Goal: Task Accomplishment & Management: Complete application form

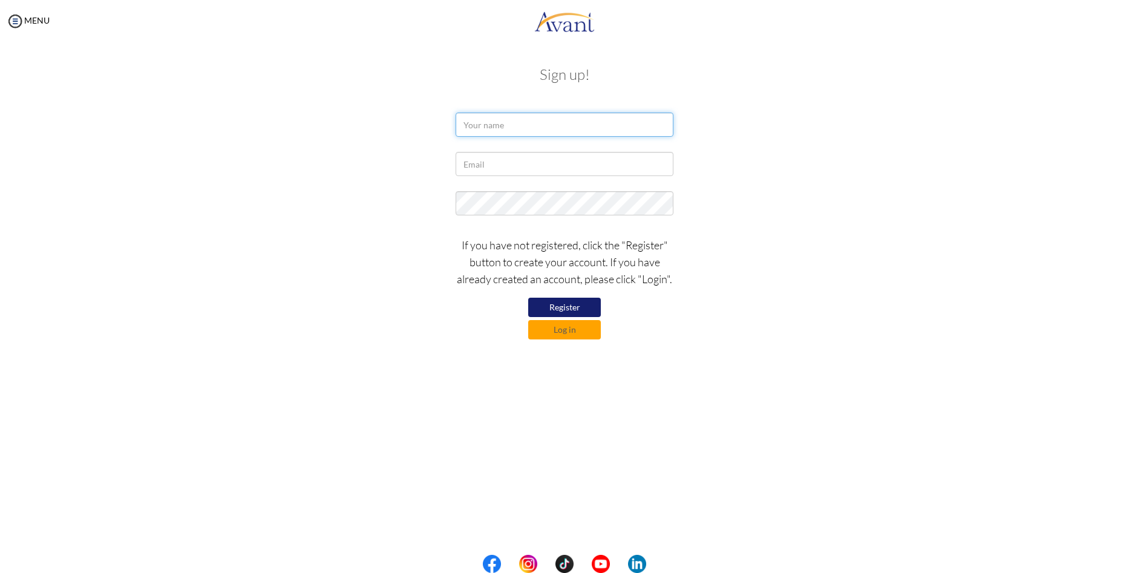
click at [500, 124] on input "text" at bounding box center [565, 125] width 218 height 24
click at [526, 126] on input "[PERSON_NAME] [PERSON_NAME]" at bounding box center [565, 125] width 218 height 24
click at [522, 128] on input "[PERSON_NAME] [PERSON_NAME]" at bounding box center [565, 125] width 218 height 24
click at [546, 120] on input "[PERSON_NAME] [PERSON_NAME]" at bounding box center [565, 125] width 218 height 24
type input "[PERSON_NAME] [PERSON_NAME]'are"
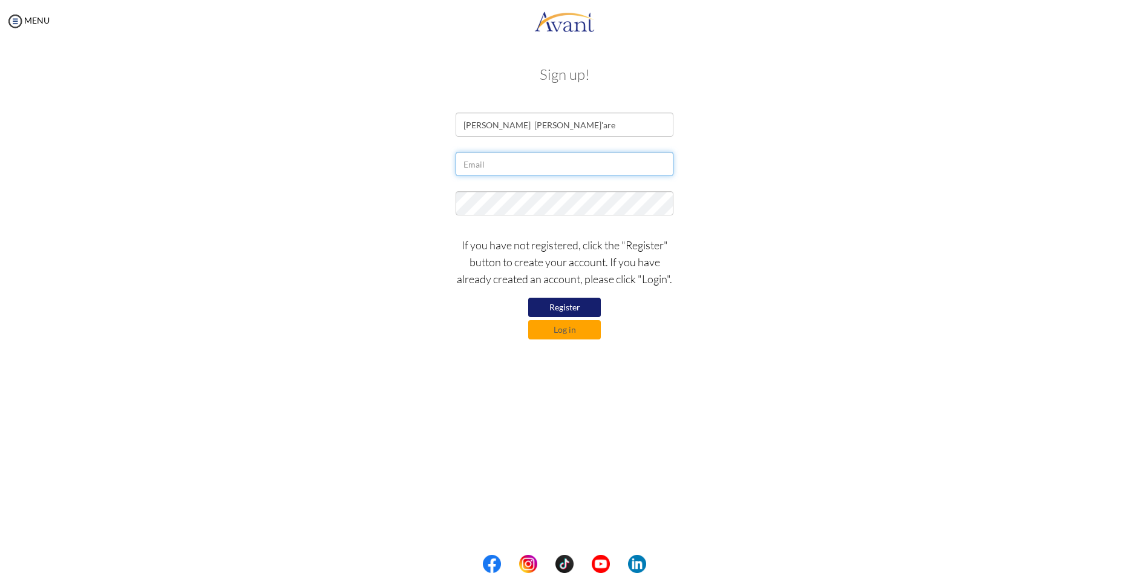
click at [506, 166] on input "text" at bounding box center [565, 164] width 218 height 24
type input "[EMAIL_ADDRESS][DOMAIN_NAME]"
click at [574, 306] on button "Register" at bounding box center [564, 307] width 73 height 19
click at [573, 306] on button "Register" at bounding box center [564, 307] width 73 height 19
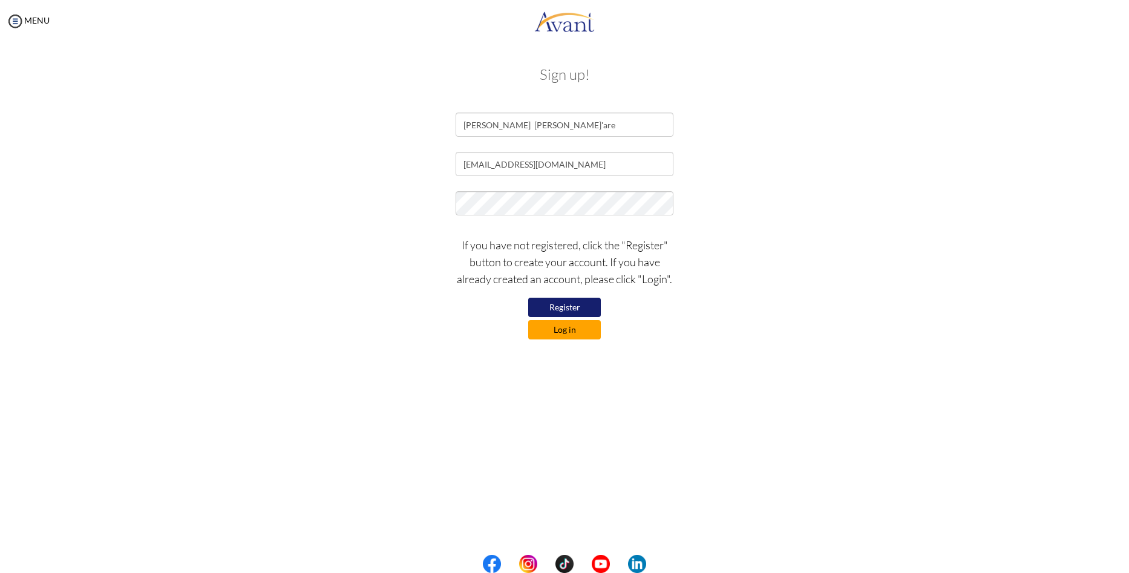
click at [560, 329] on button "Log in" at bounding box center [564, 329] width 73 height 19
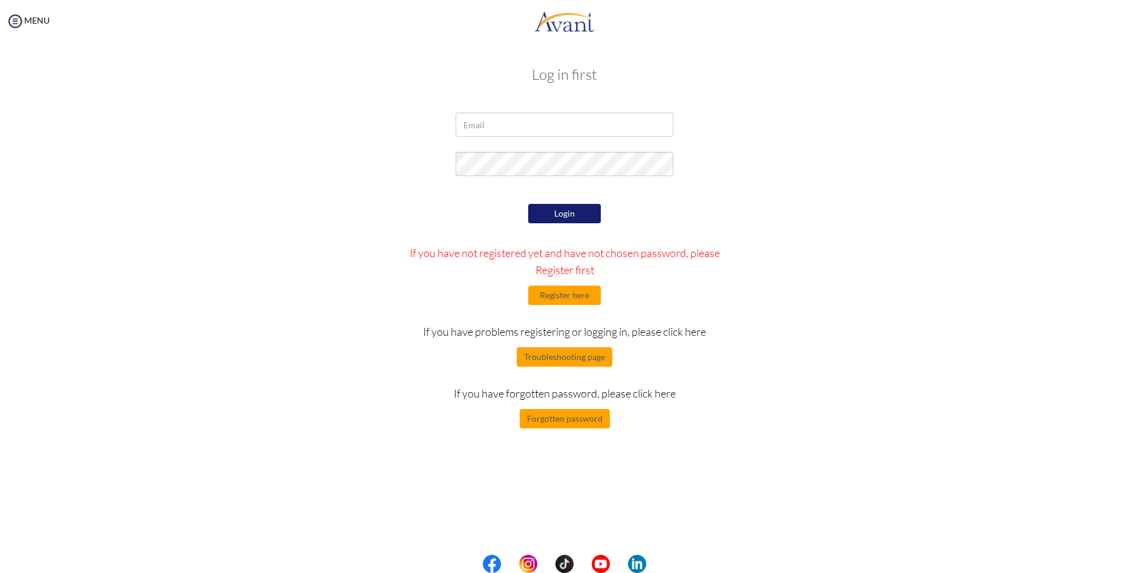
click at [0, 0] on div "Data check..." at bounding box center [0, 0] width 0 height 0
click at [469, 125] on input "email" at bounding box center [565, 125] width 218 height 24
type input "[EMAIL_ADDRESS][DOMAIN_NAME]"
click at [552, 217] on button "Login" at bounding box center [564, 213] width 73 height 19
click at [578, 421] on button "Forgotten password" at bounding box center [565, 418] width 90 height 19
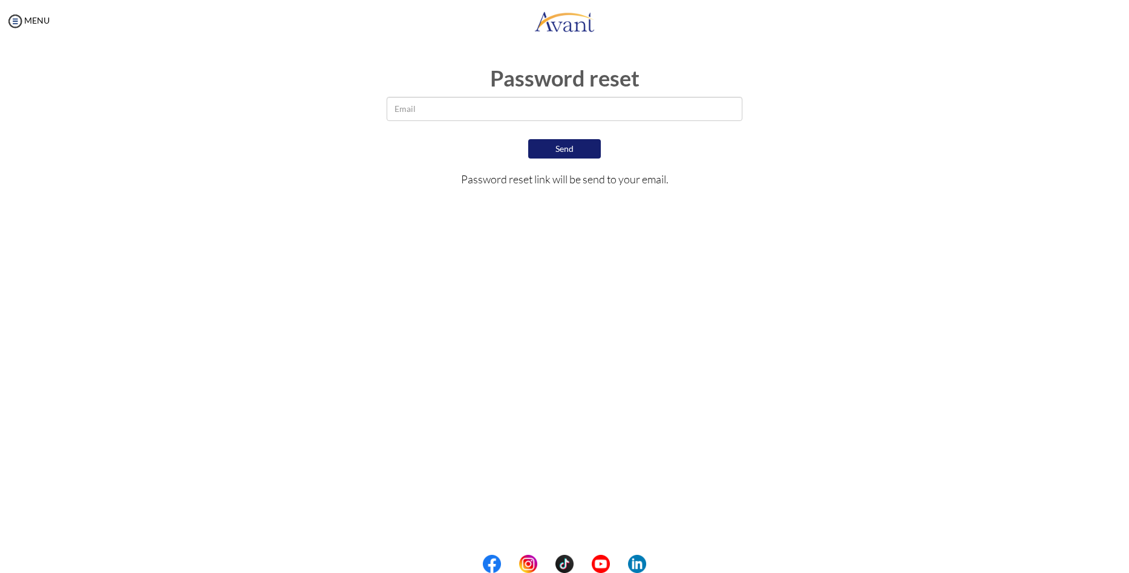
click at [0, 0] on div at bounding box center [0, 0] width 0 height 0
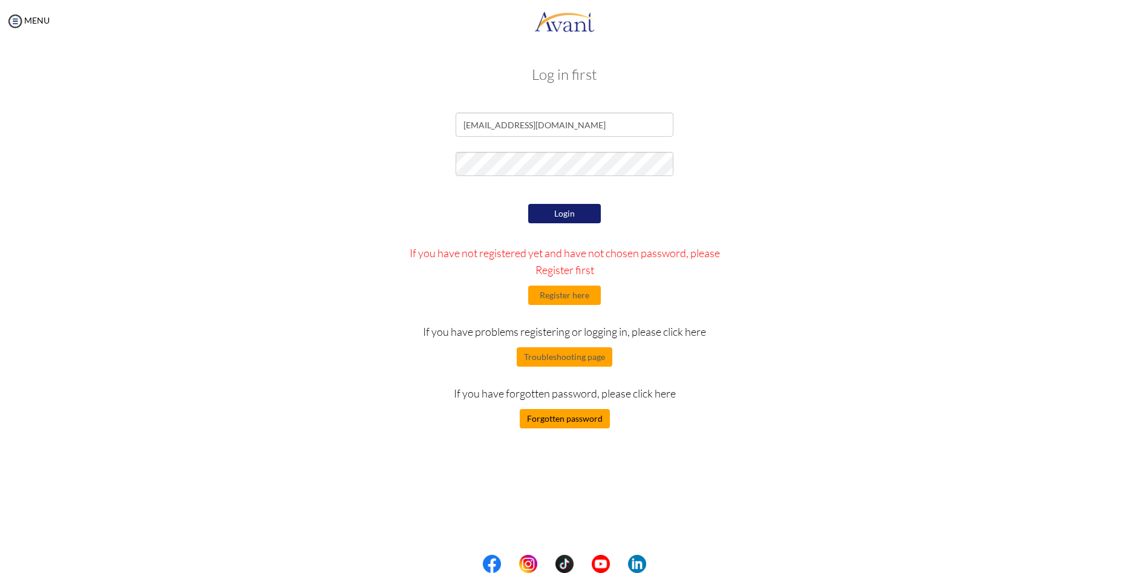
click at [574, 425] on button "Forgotten password" at bounding box center [565, 418] width 90 height 19
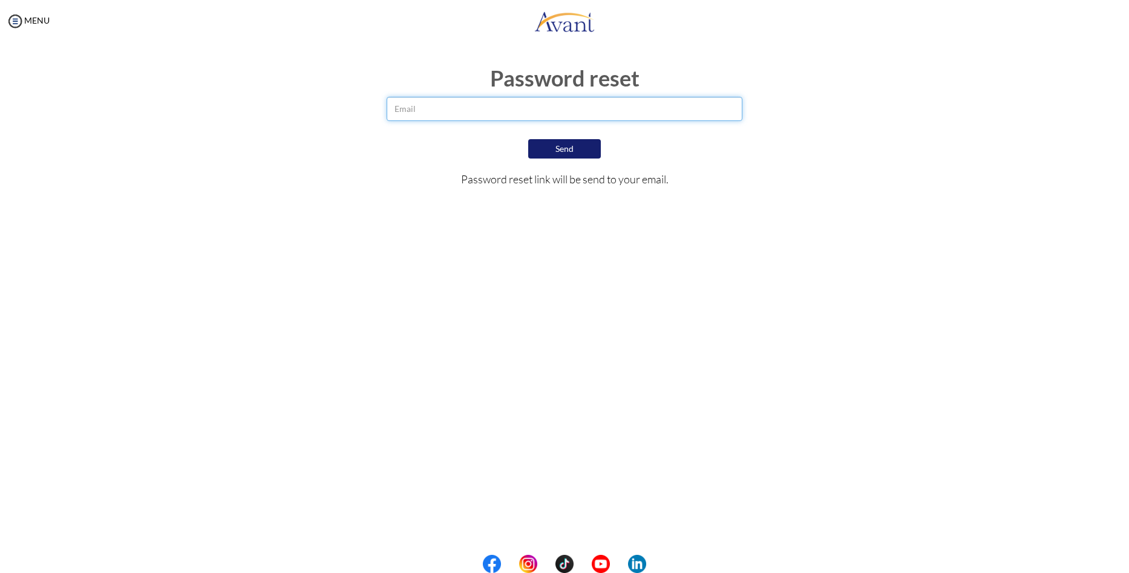
click at [401, 109] on input "email" at bounding box center [565, 109] width 356 height 24
type input "[EMAIL_ADDRESS][DOMAIN_NAME]"
click at [576, 151] on button "Send" at bounding box center [564, 148] width 73 height 19
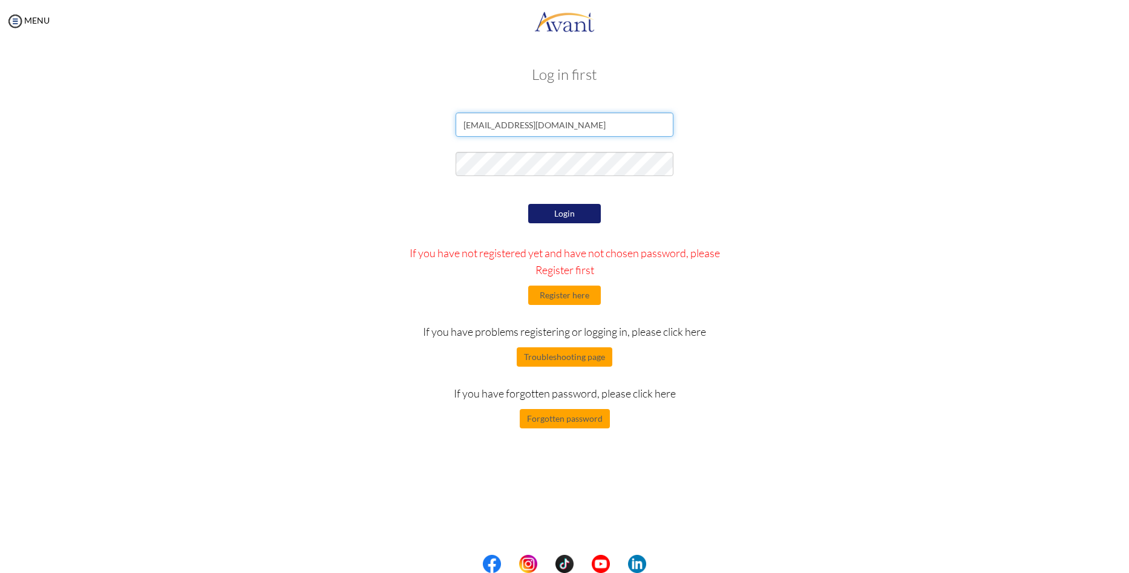
click at [570, 123] on input "[EMAIL_ADDRESS][DOMAIN_NAME]" at bounding box center [565, 125] width 218 height 24
click at [14, 20] on img at bounding box center [15, 21] width 18 height 18
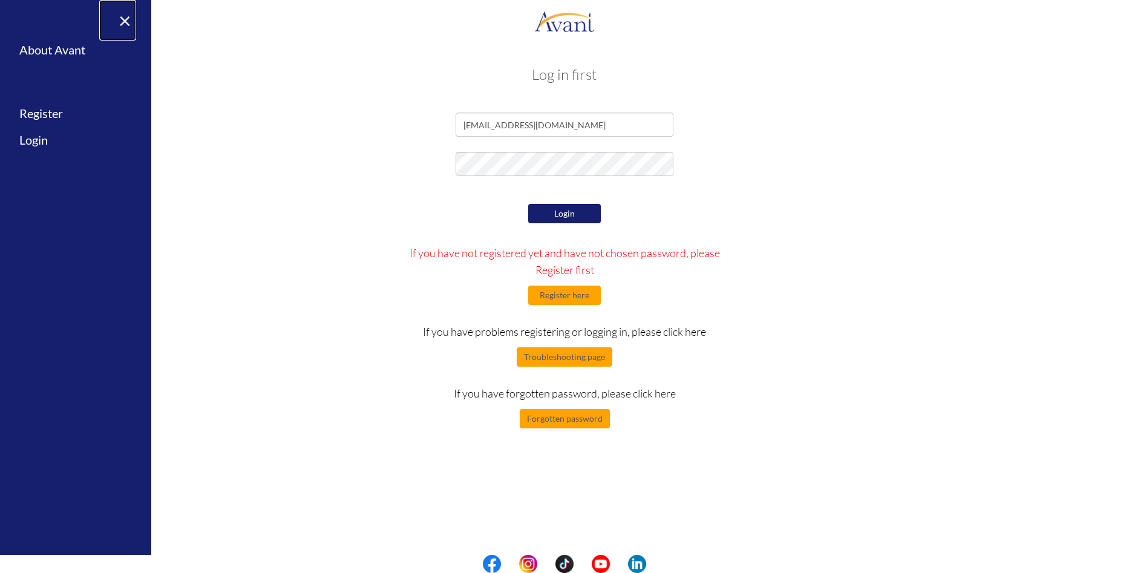
click at [123, 19] on link "×" at bounding box center [117, 20] width 37 height 41
